Goal: Navigation & Orientation: Find specific page/section

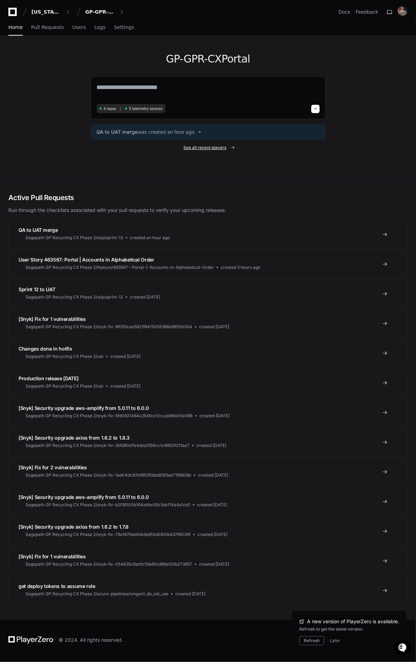
click at [217, 145] on span "See all recent players" at bounding box center [204, 148] width 43 height 6
click at [331, 641] on button "Later" at bounding box center [335, 641] width 10 height 6
click at [225, 147] on span "See all recent players" at bounding box center [204, 148] width 43 height 6
click at [47, 25] on span "Pull Requests" at bounding box center [47, 27] width 32 height 4
click at [61, 13] on div "GP-GPR-CXPortal" at bounding box center [46, 11] width 30 height 7
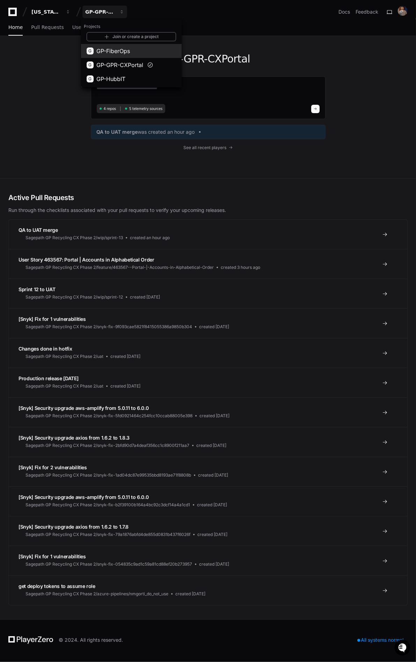
click at [117, 53] on span "GP-FiberOps" at bounding box center [113, 51] width 34 height 8
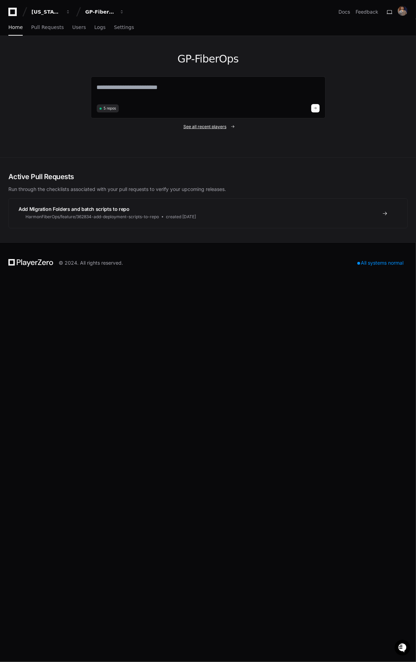
click at [204, 126] on span "See all recent players" at bounding box center [204, 127] width 43 height 6
click at [208, 130] on div "GP-FiberOps 5 repos See all recent players" at bounding box center [208, 96] width 235 height 121
click at [208, 127] on span "See all recent players" at bounding box center [204, 127] width 43 height 6
click at [218, 126] on span "See all recent players" at bounding box center [204, 127] width 43 height 6
click at [208, 126] on span "See all recent players" at bounding box center [204, 127] width 43 height 6
